Goal: Use online tool/utility: Utilize a website feature to perform a specific function

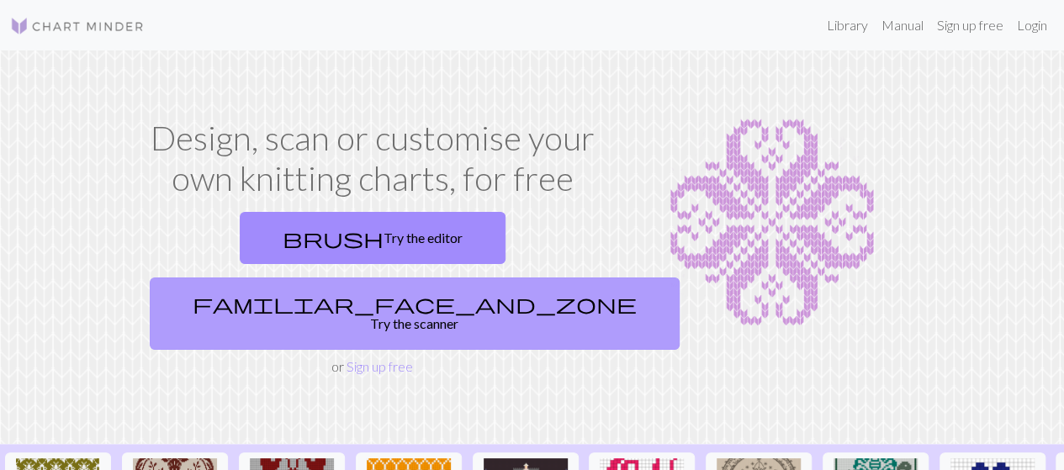
click at [463, 278] on link "familiar_face_and_zone Try the scanner" at bounding box center [415, 314] width 530 height 72
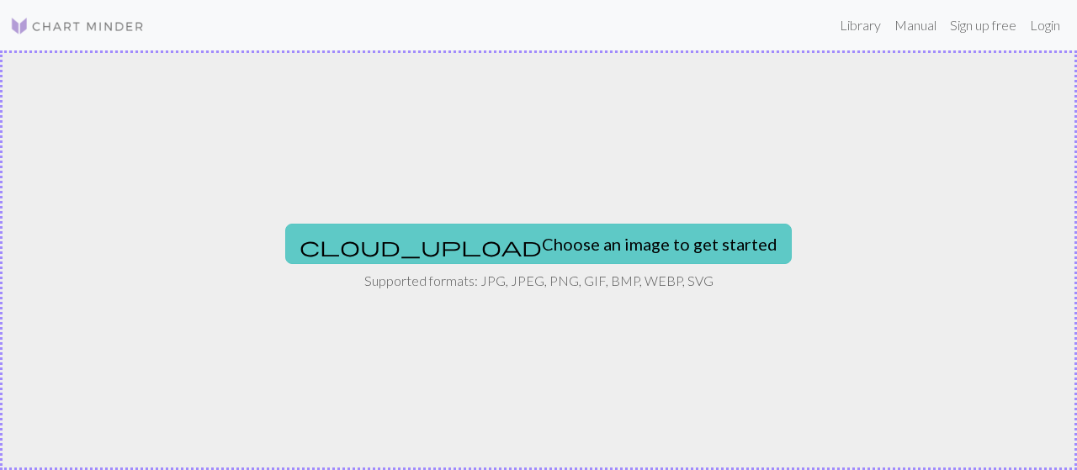
click at [618, 243] on button "cloud_upload Choose an image to get started" at bounding box center [538, 244] width 506 height 40
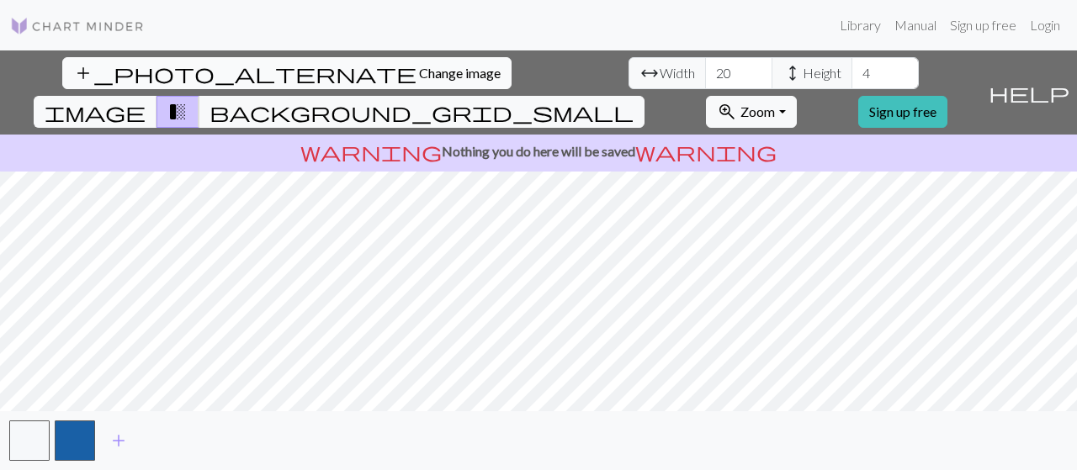
click at [89, 63] on button "add_photo_alternate Change image" at bounding box center [286, 73] width 449 height 32
click at [419, 66] on span "Change image" at bounding box center [460, 73] width 82 height 16
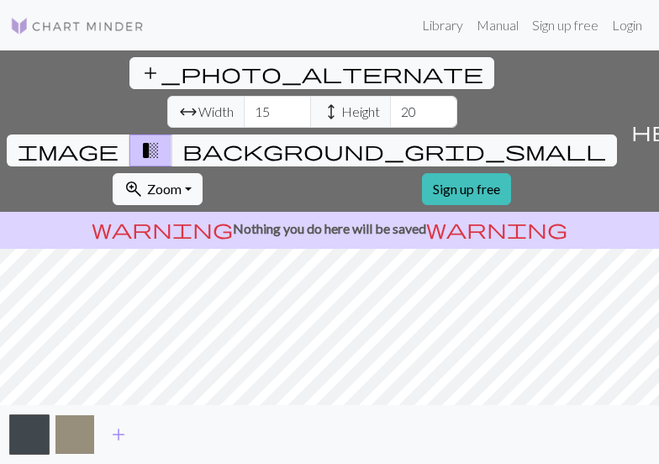
click at [67, 446] on button "button" at bounding box center [75, 435] width 40 height 40
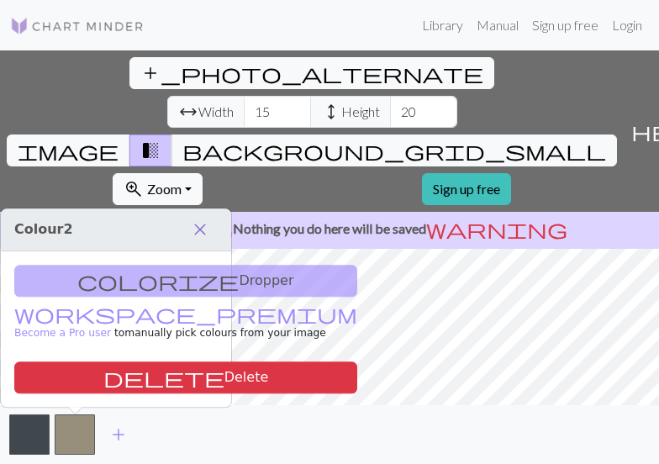
click at [198, 230] on span "close" at bounding box center [200, 230] width 20 height 24
